Goal: Transaction & Acquisition: Book appointment/travel/reservation

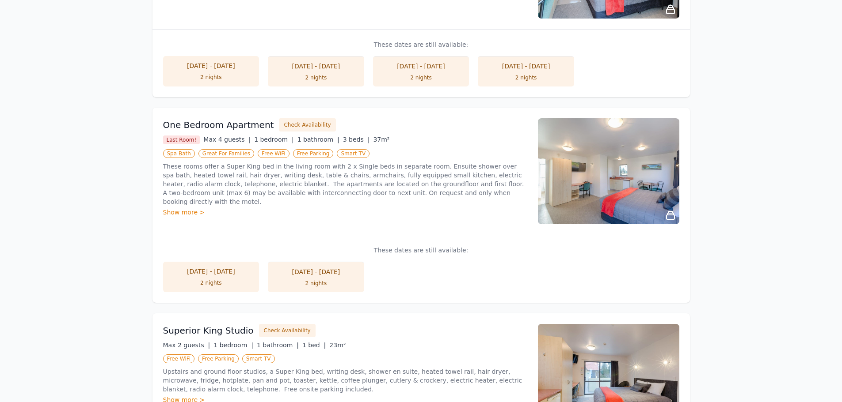
scroll to position [309, 0]
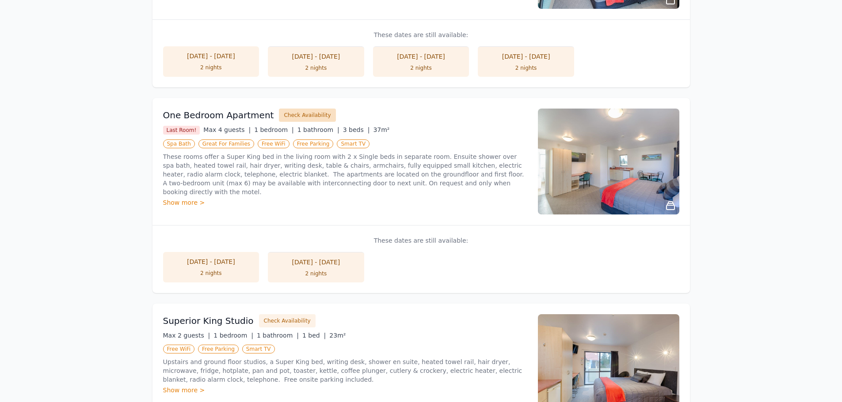
click at [298, 114] on button "Check Availability" at bounding box center [307, 115] width 57 height 13
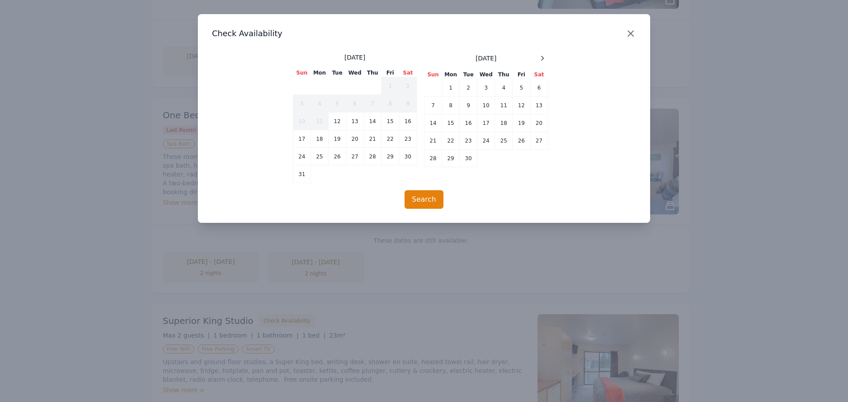
click at [626, 31] on icon "button" at bounding box center [631, 33] width 11 height 11
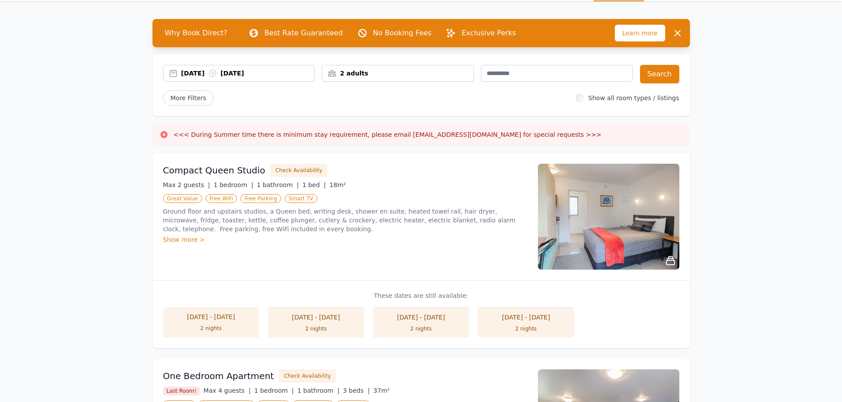
scroll to position [0, 0]
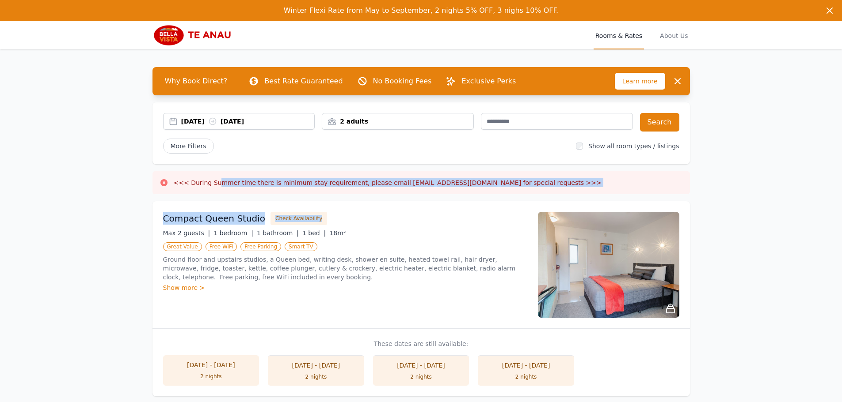
drag, startPoint x: 214, startPoint y: 185, endPoint x: 384, endPoint y: 215, distance: 172.2
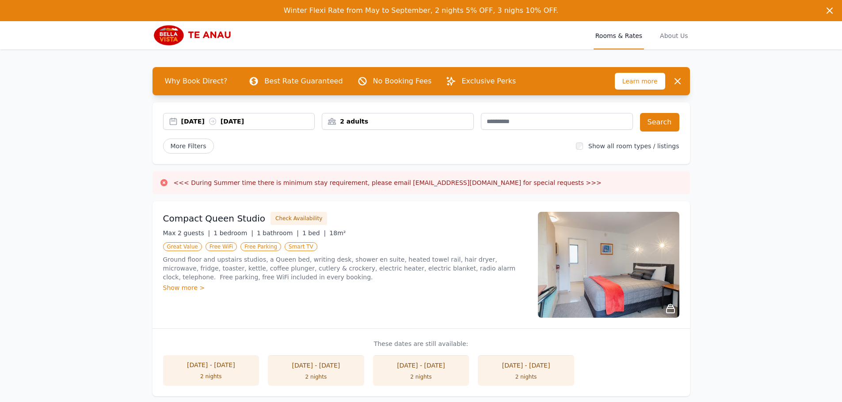
click at [410, 230] on div "Max 2 guests | 1 bedroom | 1 bathroom | 1 bed | 18m²" at bounding box center [345, 233] width 364 height 9
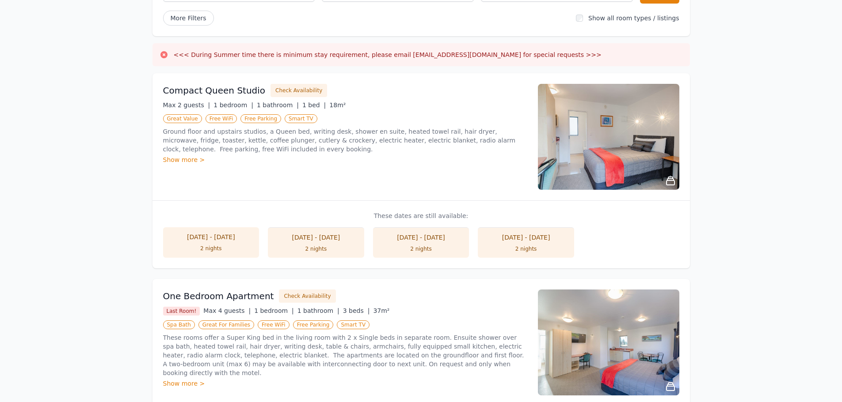
scroll to position [221, 0]
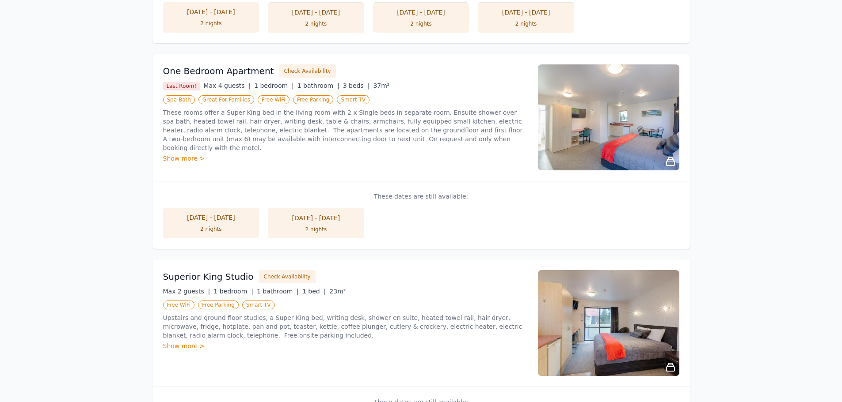
click at [207, 226] on div "2 nights" at bounding box center [211, 229] width 79 height 7
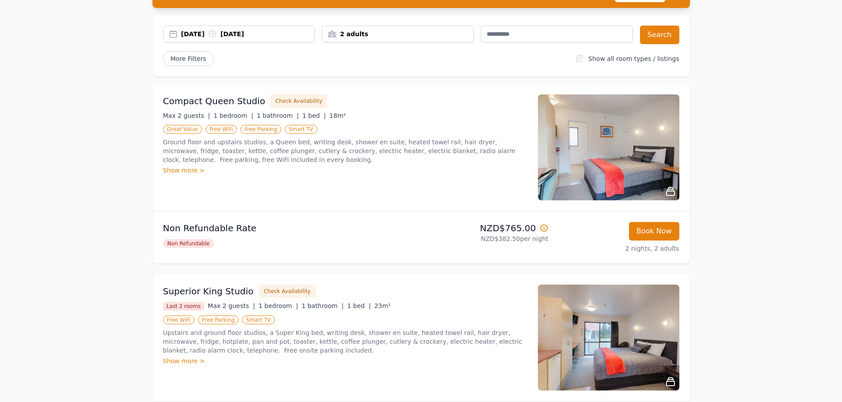
scroll to position [88, 0]
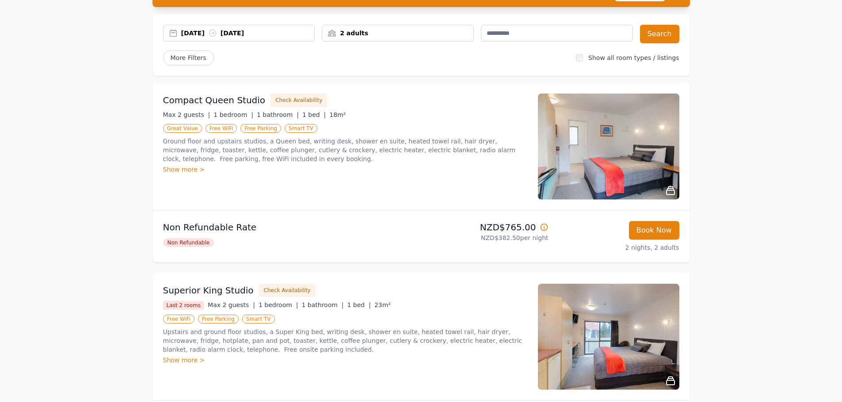
click at [608, 178] on img at bounding box center [608, 147] width 141 height 106
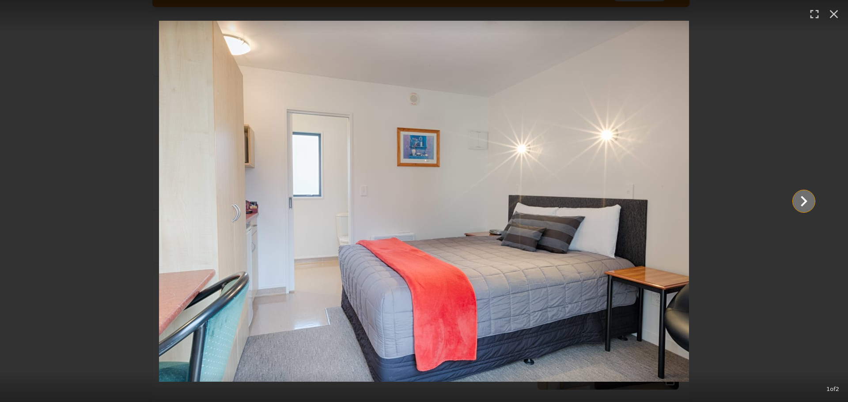
click at [808, 201] on icon "Show slide 2 of 2" at bounding box center [803, 201] width 21 height 21
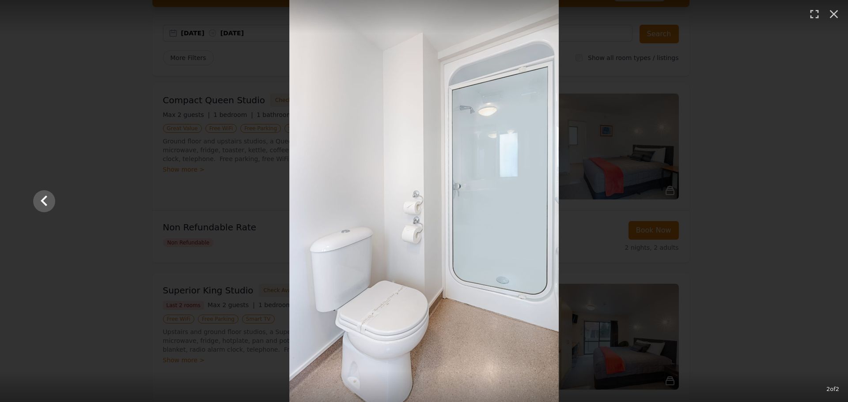
click at [808, 201] on div at bounding box center [424, 201] width 800 height 402
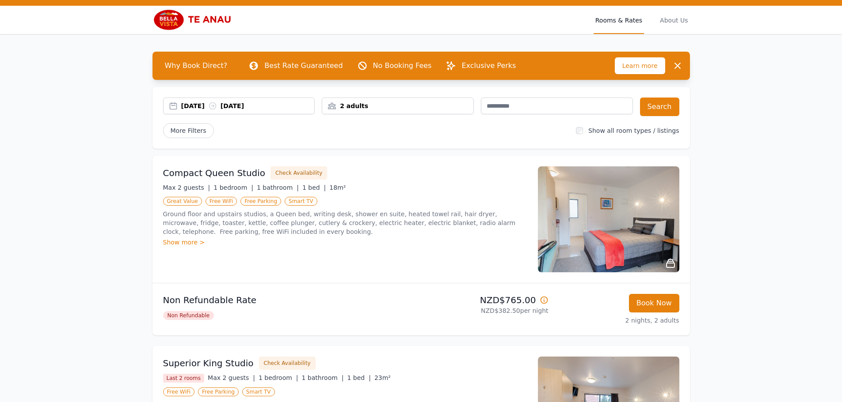
scroll to position [0, 0]
